Goal: Task Accomplishment & Management: Manage account settings

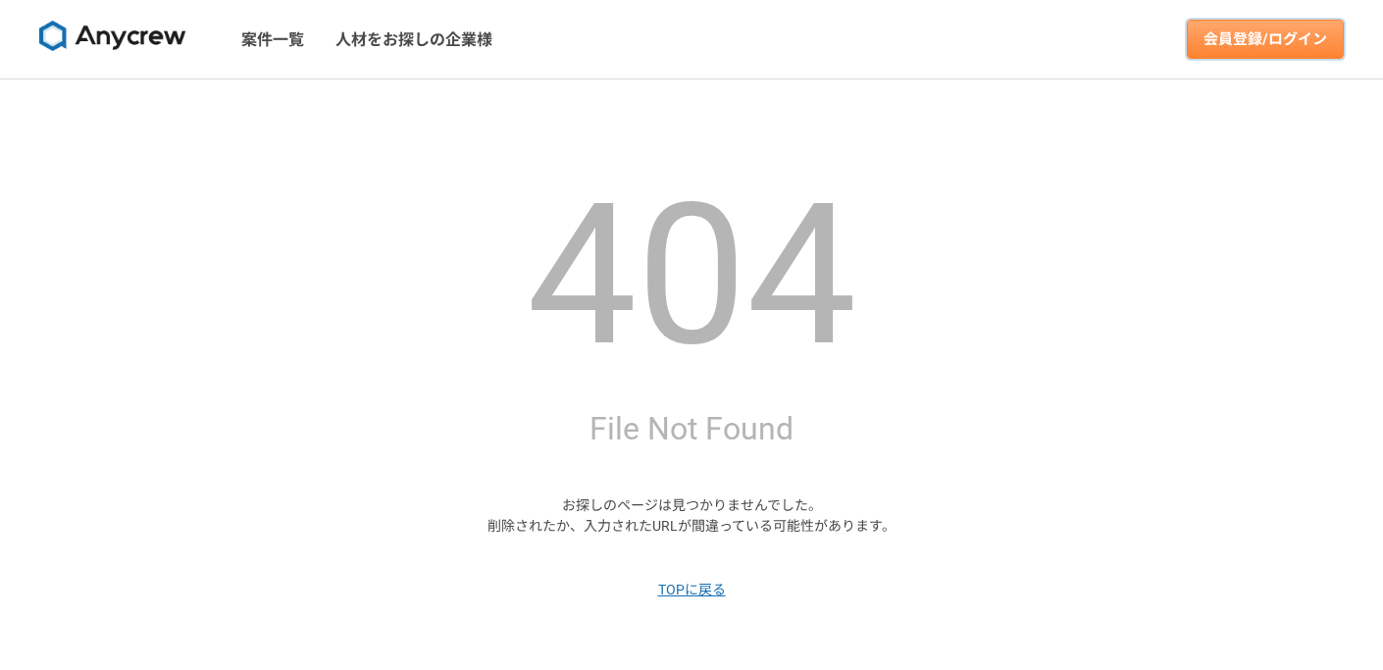
click at [1291, 29] on link "会員登録/ログイン" at bounding box center [1264, 39] width 157 height 39
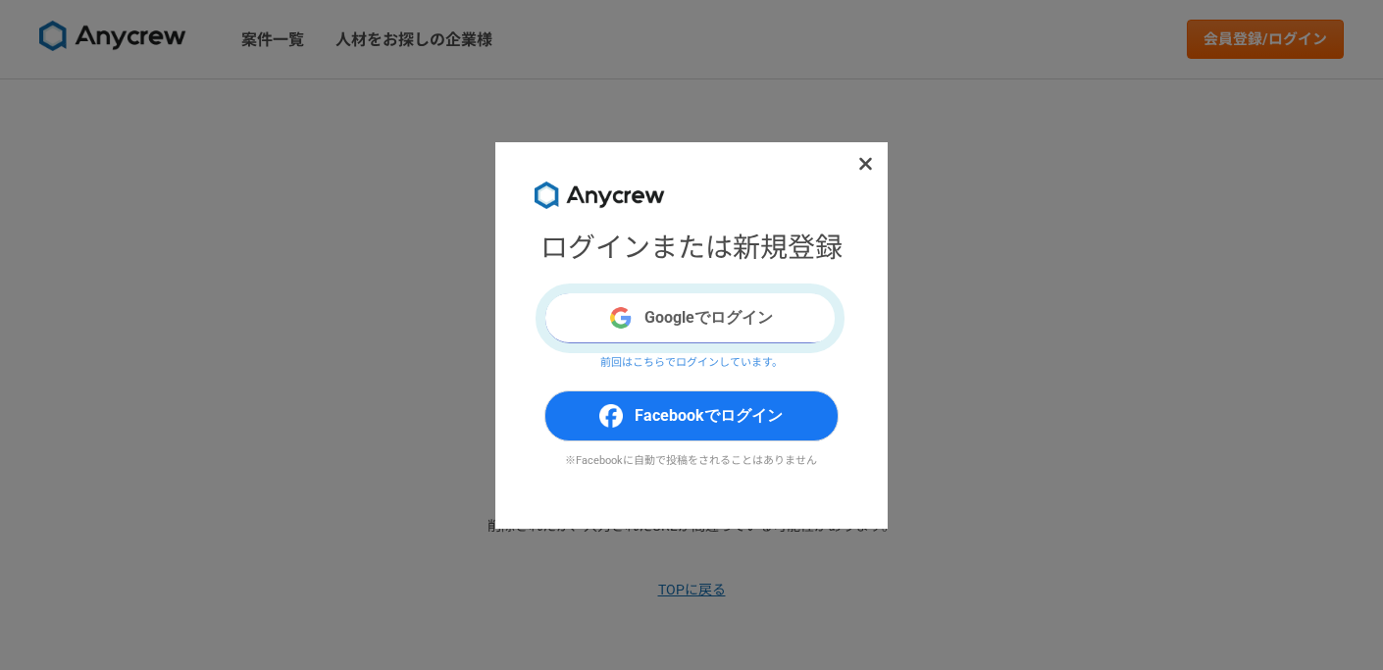
click at [711, 323] on button "Googleでログイン" at bounding box center [691, 317] width 294 height 51
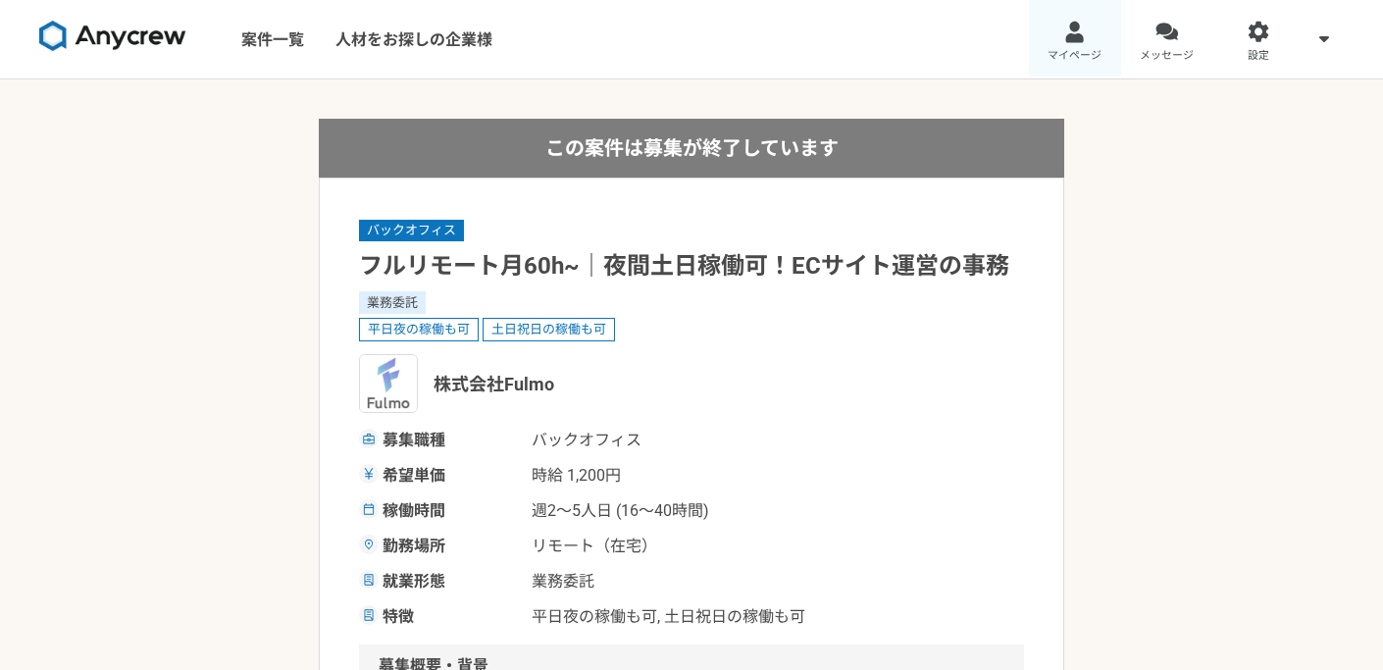
click at [1075, 42] on div at bounding box center [1074, 32] width 23 height 23
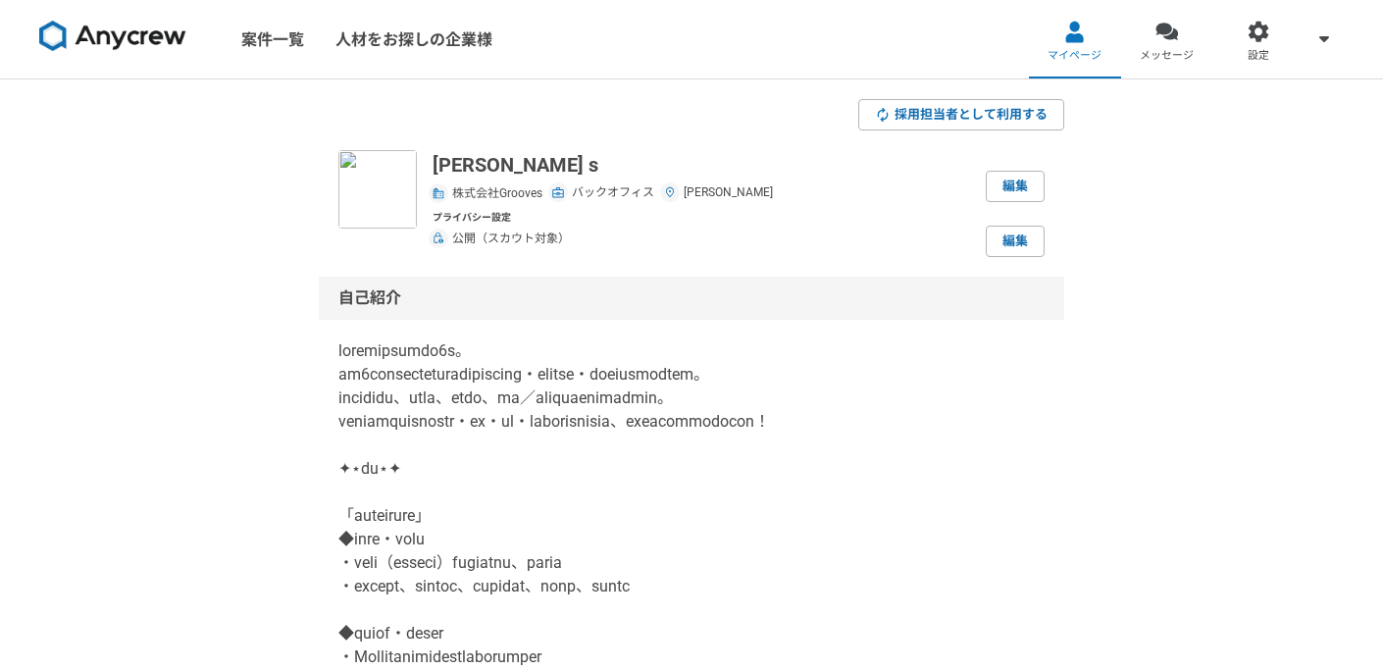
click at [283, 42] on link "案件一覧" at bounding box center [273, 39] width 94 height 78
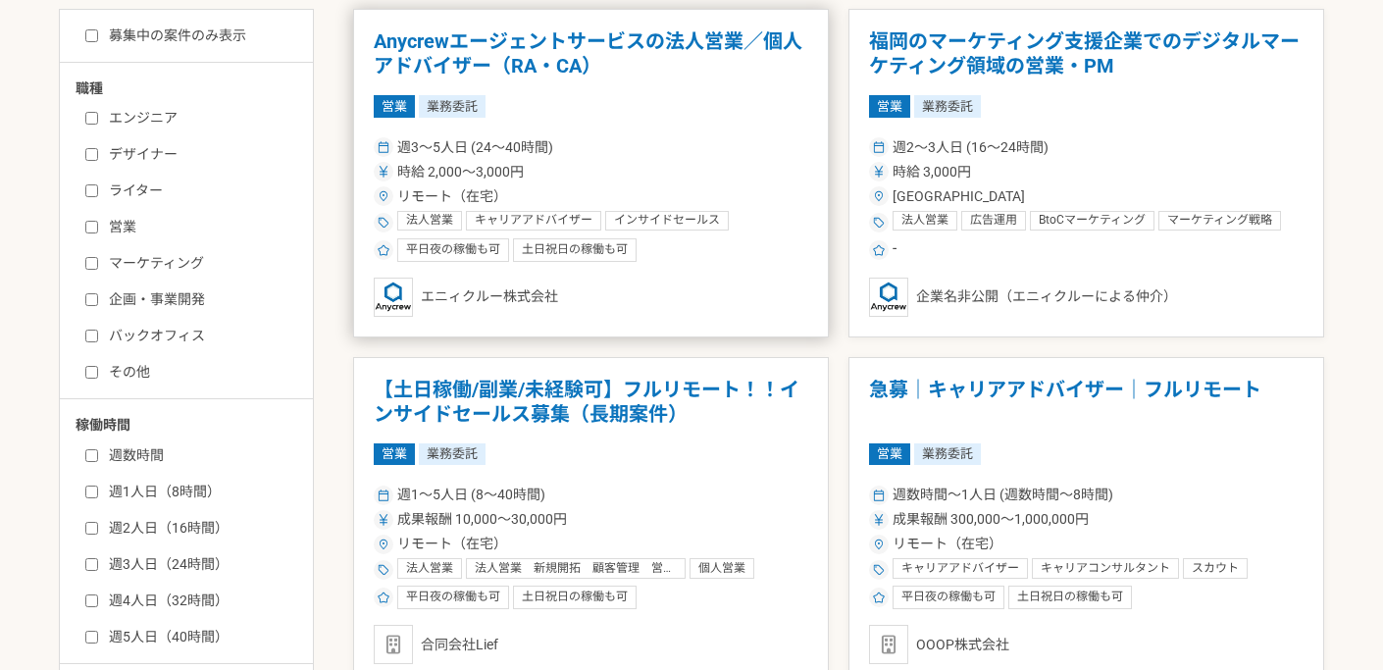
scroll to position [426, 0]
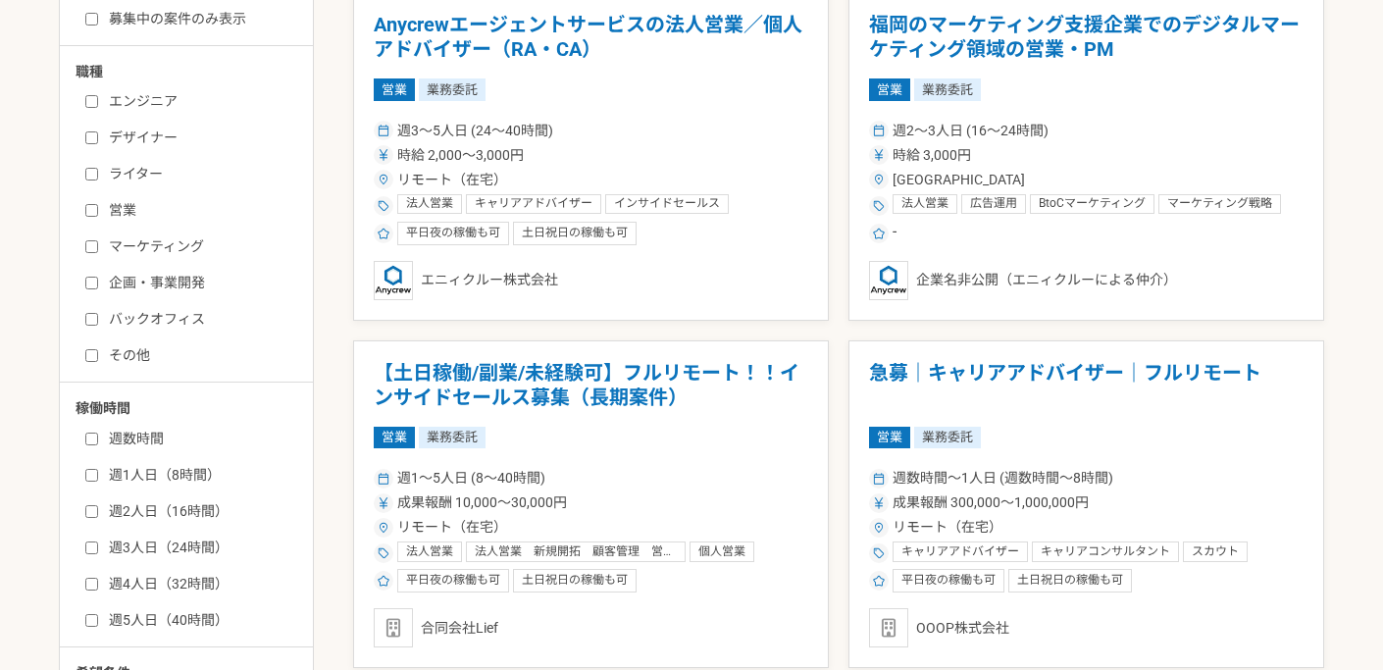
click at [145, 319] on label "バックオフィス" at bounding box center [198, 319] width 226 height 21
click at [98, 319] on input "バックオフィス" at bounding box center [91, 319] width 13 height 13
checkbox input "true"
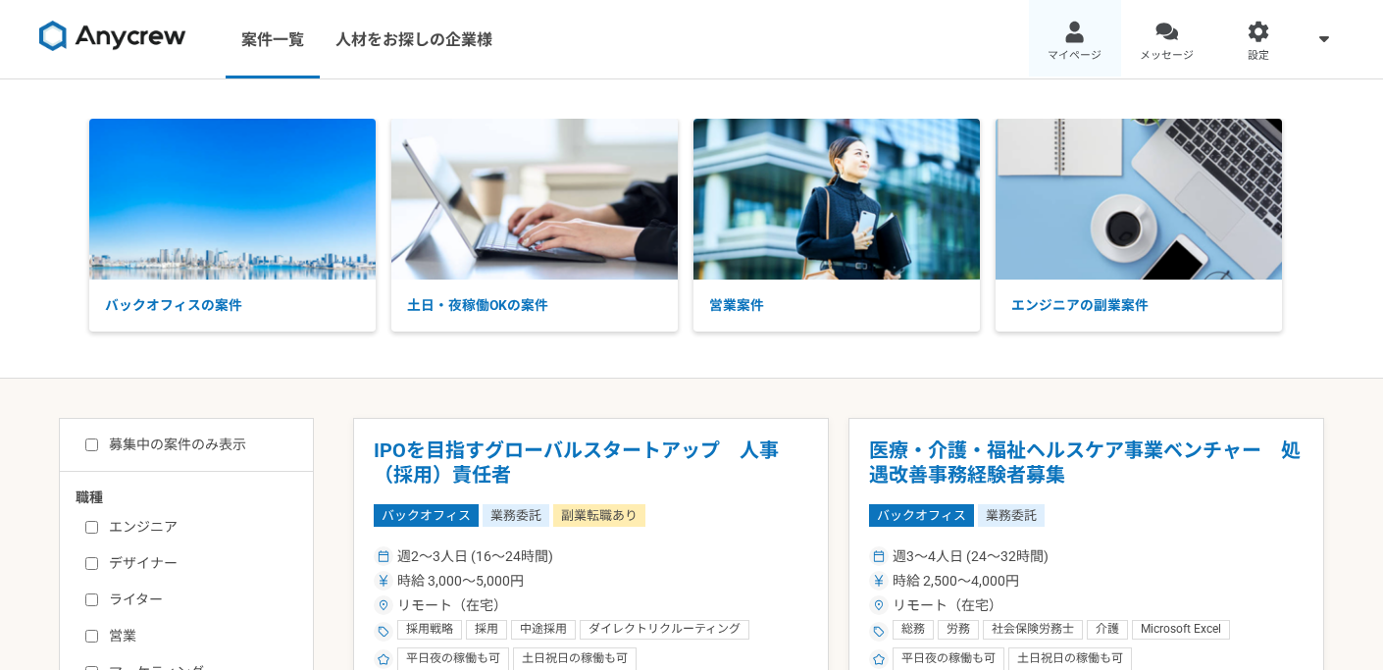
click at [1080, 32] on div at bounding box center [1074, 32] width 23 height 23
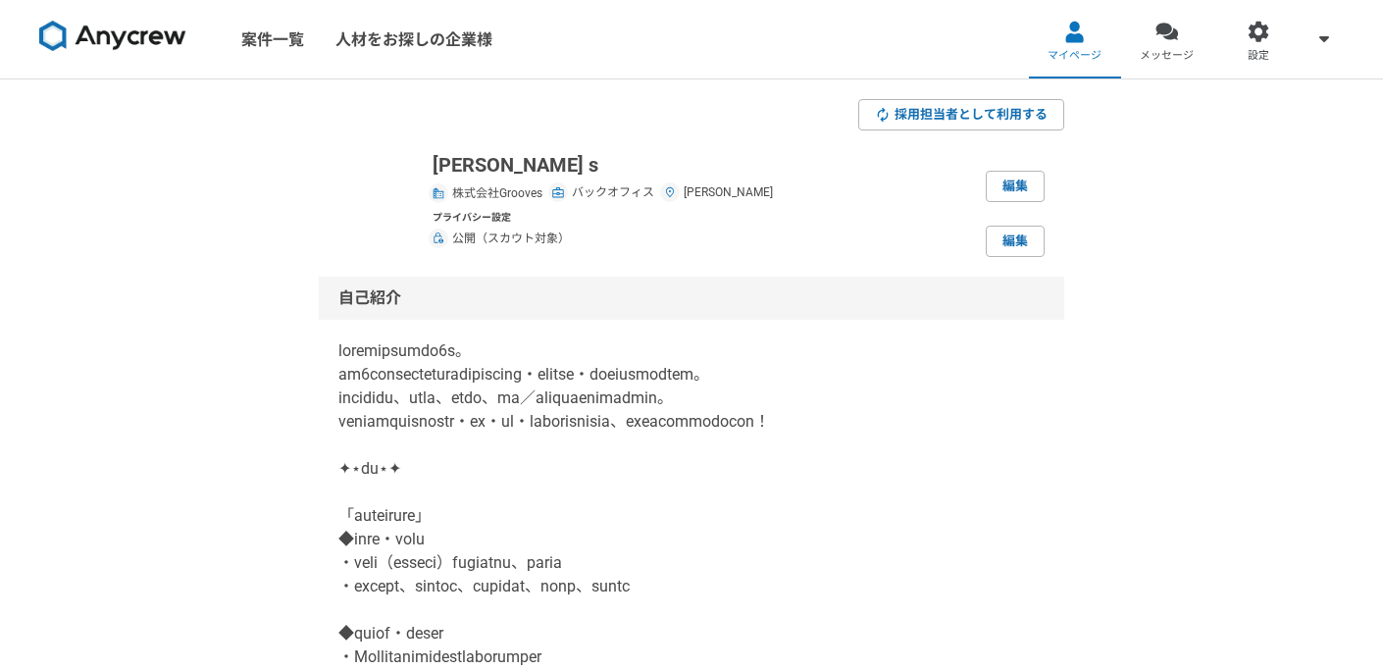
scroll to position [10, 0]
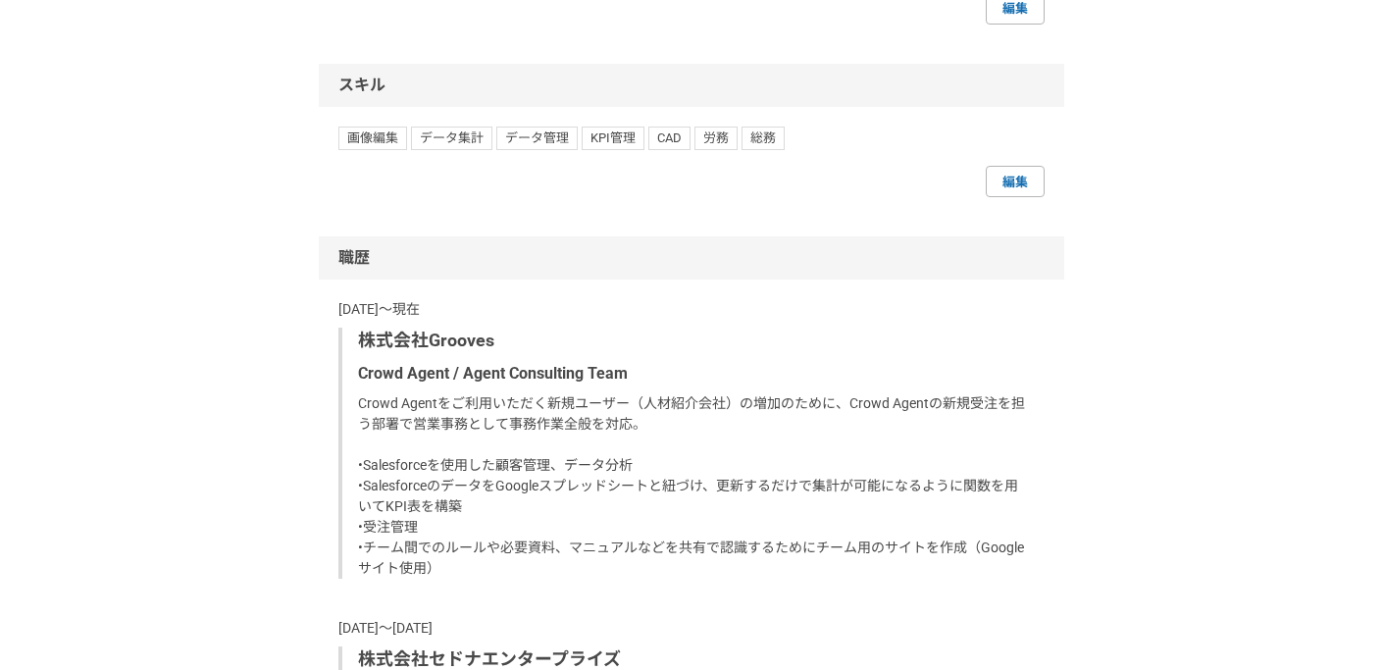
scroll to position [2365, 0]
